Goal: Transaction & Acquisition: Purchase product/service

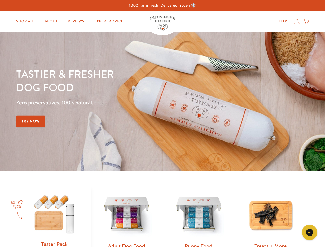
click at [163, 124] on div "Tastier & fresher dog food Zero preservatives. 100% natural. Try Now" at bounding box center [113, 101] width 195 height 68
click at [310, 233] on icon "Gorgias live chat" at bounding box center [309, 232] width 5 height 5
